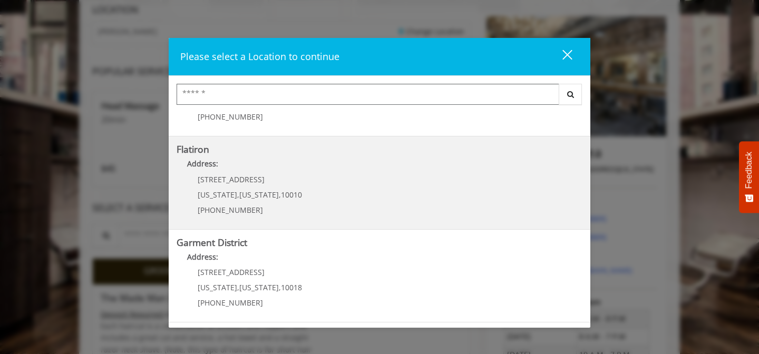
scroll to position [119, 0]
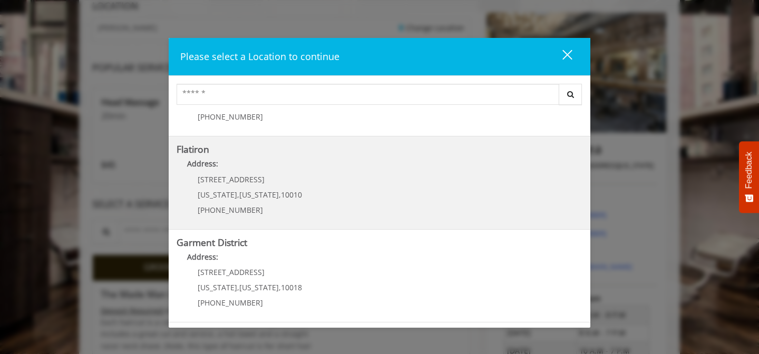
click at [269, 178] on p "10 E 23rd St" at bounding box center [250, 179] width 104 height 8
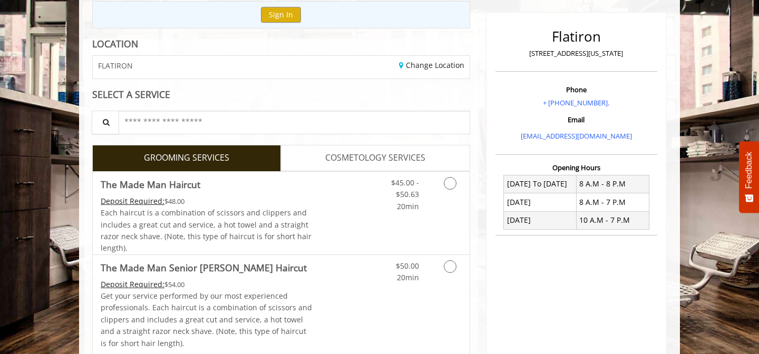
scroll to position [119, 0]
click at [346, 198] on link "Discounted Price" at bounding box center [343, 213] width 63 height 83
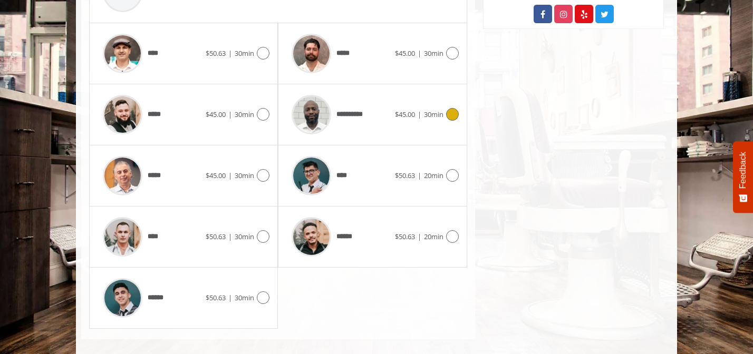
scroll to position [510, 0]
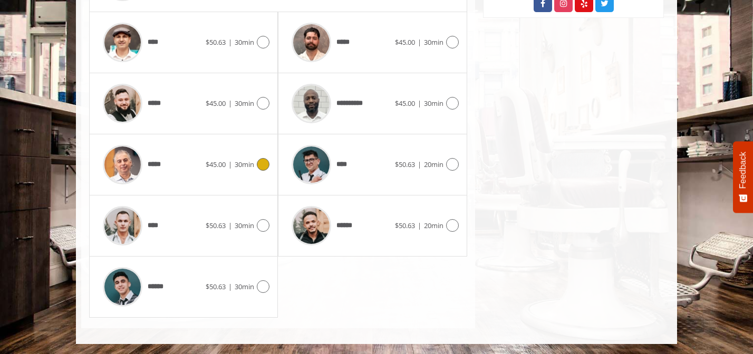
click at [188, 169] on div "*****" at bounding box center [151, 165] width 108 height 50
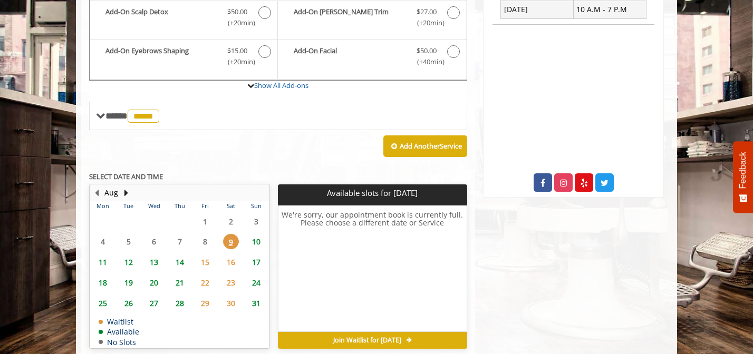
scroll to position [313, 0]
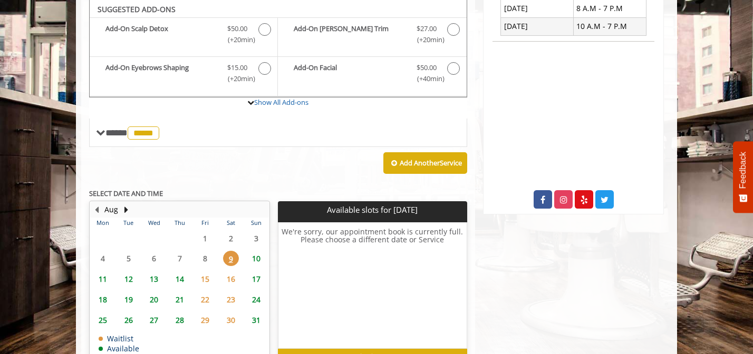
click at [153, 282] on span "13" at bounding box center [154, 278] width 16 height 15
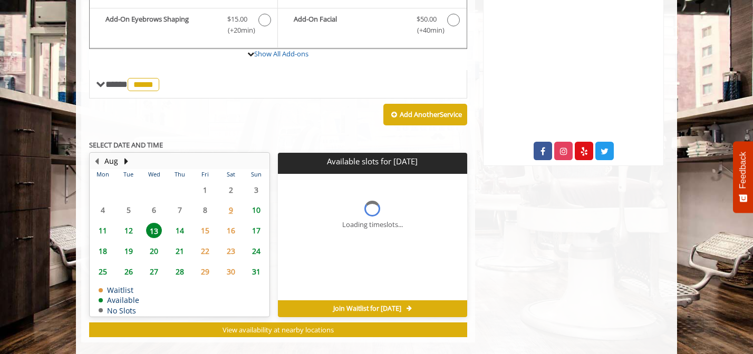
scroll to position [392, 0]
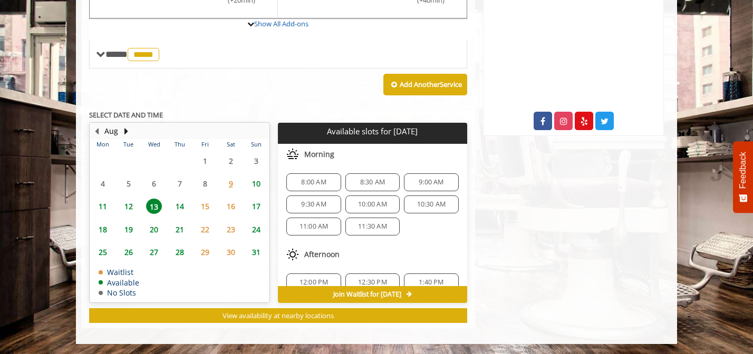
click at [100, 202] on span "11" at bounding box center [103, 206] width 16 height 15
click at [153, 207] on span "13" at bounding box center [154, 206] width 16 height 15
click at [105, 207] on span "11" at bounding box center [103, 206] width 16 height 15
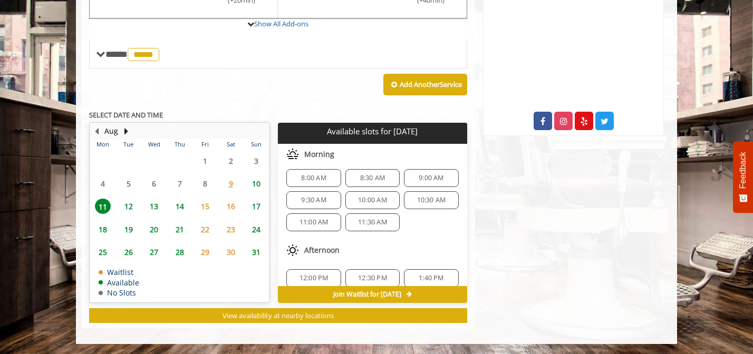
click at [151, 210] on span "13" at bounding box center [154, 206] width 16 height 15
click at [316, 203] on span "9:30 AM" at bounding box center [313, 203] width 25 height 8
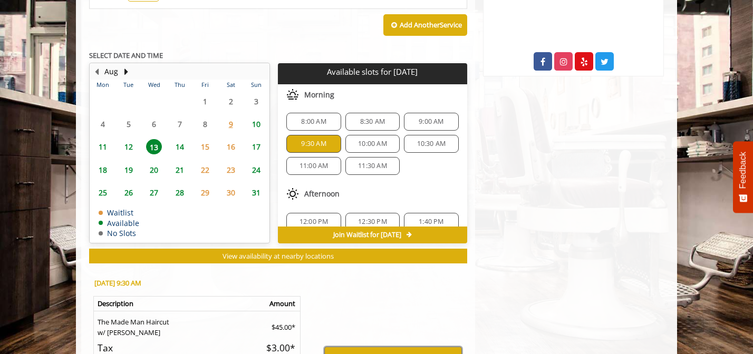
scroll to position [451, 0]
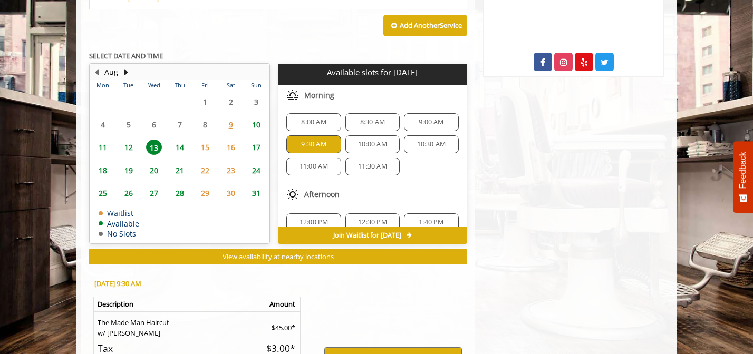
click at [134, 144] on span "12" at bounding box center [129, 147] width 16 height 15
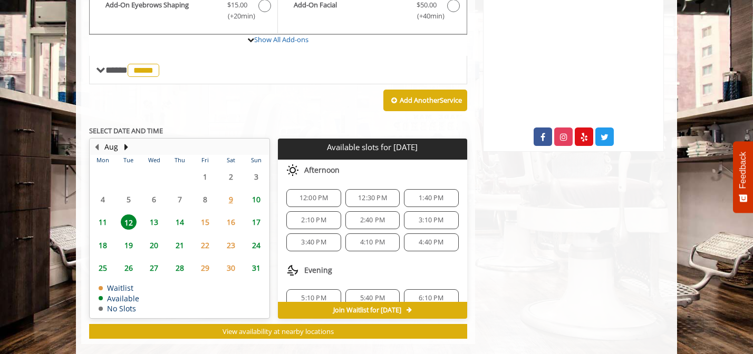
scroll to position [392, 0]
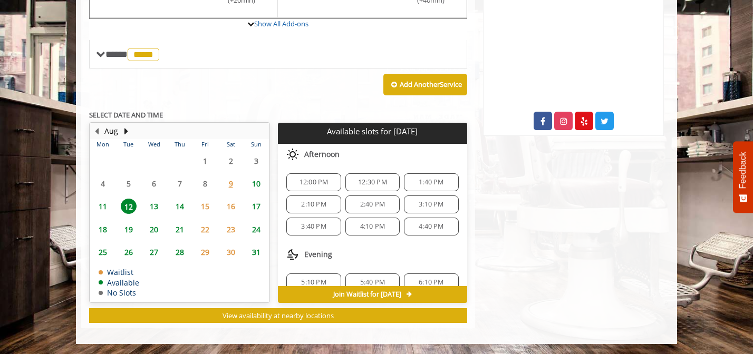
click at [155, 209] on span "13" at bounding box center [154, 206] width 16 height 15
click at [301, 205] on span "9:30 AM" at bounding box center [313, 204] width 25 height 8
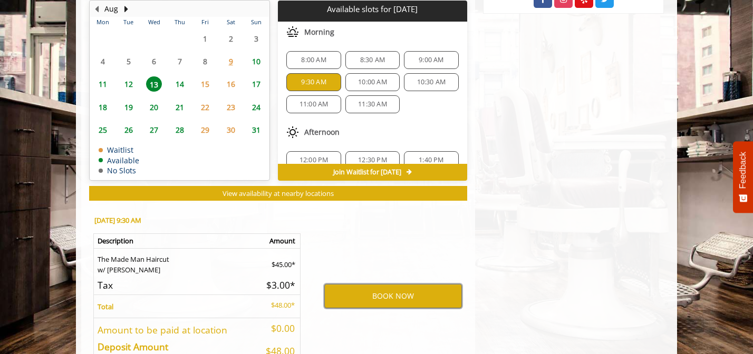
scroll to position [515, 0]
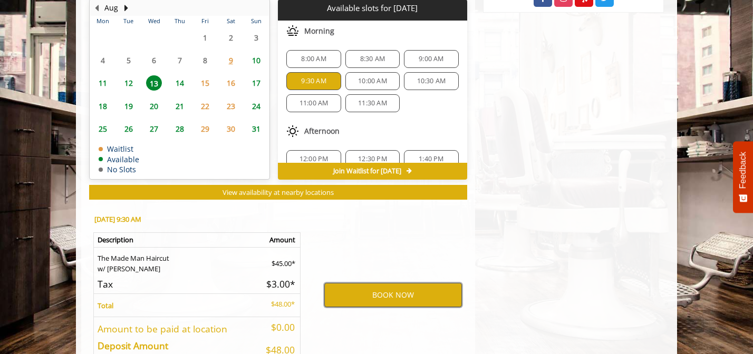
click at [405, 296] on button "BOOK NOW" at bounding box center [393, 295] width 138 height 24
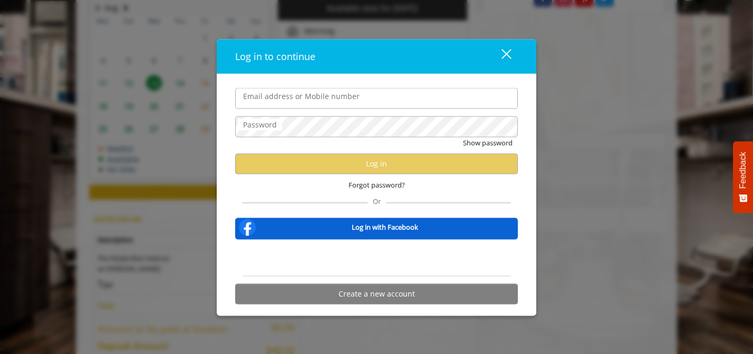
type input "**********"
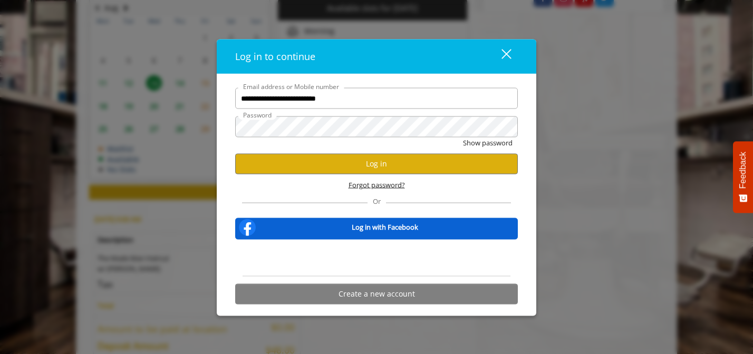
scroll to position [0, 0]
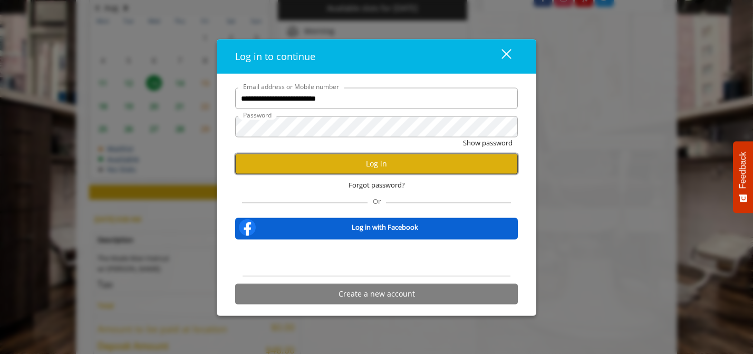
click at [347, 169] on button "Log in" at bounding box center [376, 163] width 282 height 21
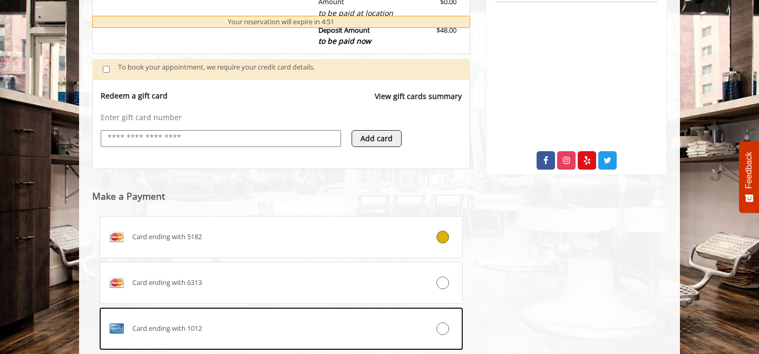
scroll to position [360, 0]
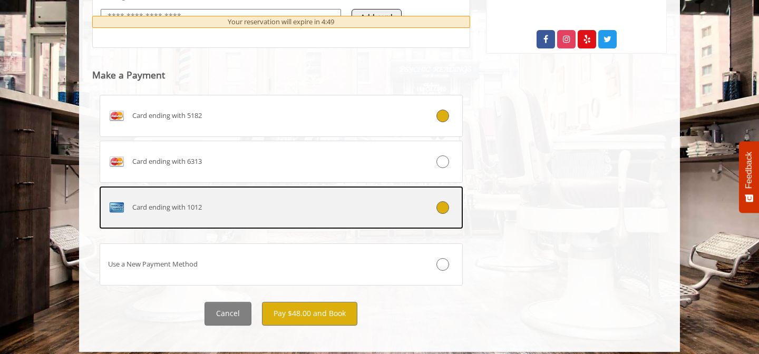
click at [363, 197] on label "Card ending with 1012" at bounding box center [281, 208] width 363 height 42
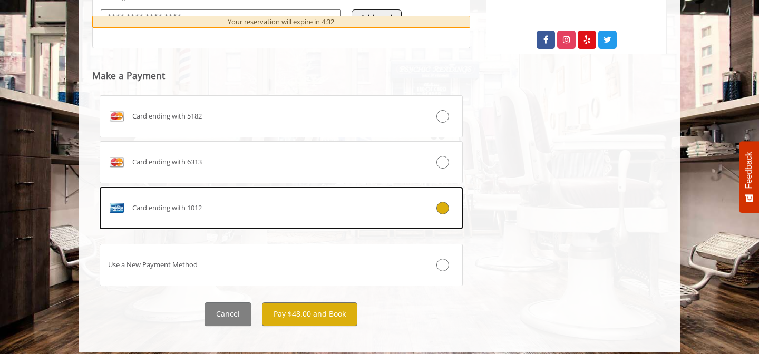
scroll to position [482, 0]
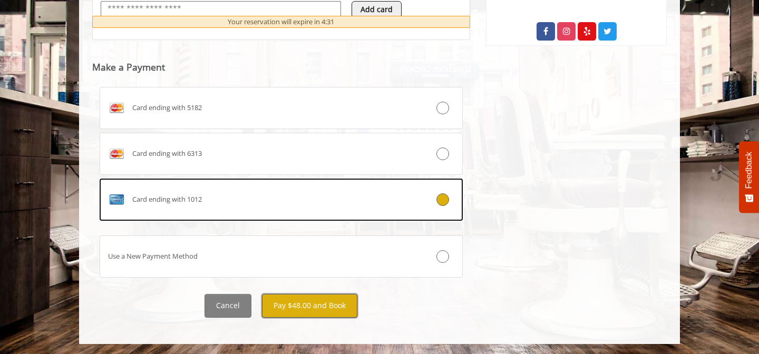
click at [316, 307] on button "Pay $48.00 and Book" at bounding box center [309, 306] width 95 height 24
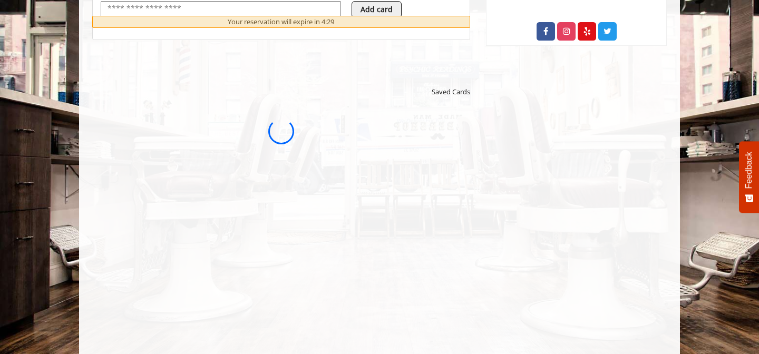
scroll to position [0, 0]
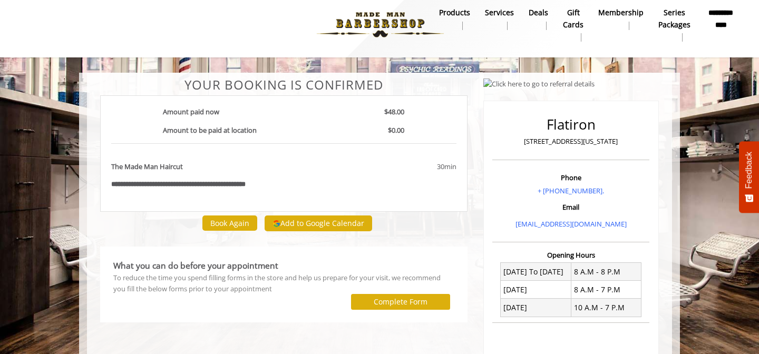
scroll to position [6, 0]
